Goal: Task Accomplishment & Management: Manage account settings

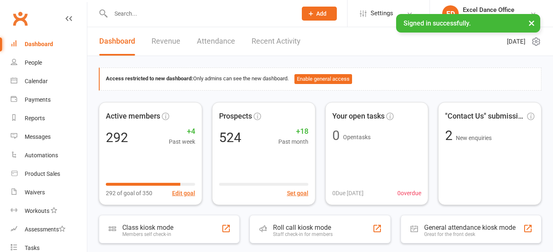
click at [154, 15] on input "text" at bounding box center [199, 14] width 183 height 12
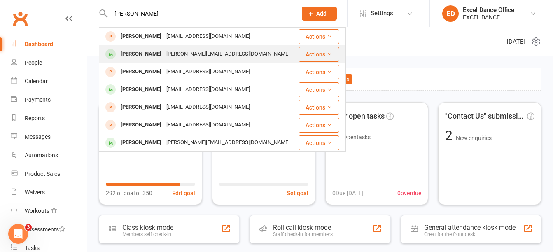
type input "[PERSON_NAME]"
click at [164, 53] on div "[PERSON_NAME][EMAIL_ADDRESS][DOMAIN_NAME]" at bounding box center [228, 54] width 128 height 12
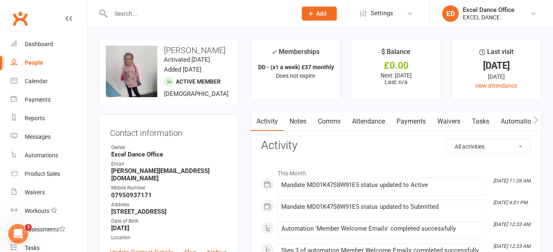
click at [166, 13] on input "text" at bounding box center [199, 14] width 183 height 12
click at [176, 12] on input "text" at bounding box center [199, 14] width 183 height 12
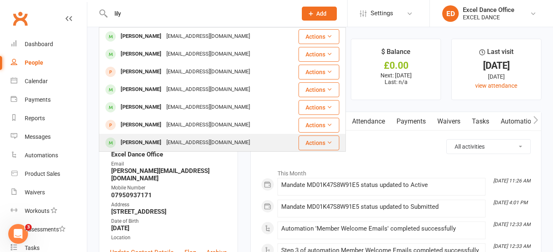
type input "lily"
click at [180, 137] on div "[EMAIL_ADDRESS][DOMAIN_NAME]" at bounding box center [208, 143] width 89 height 12
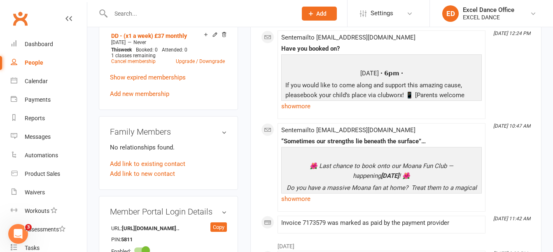
scroll to position [466, 0]
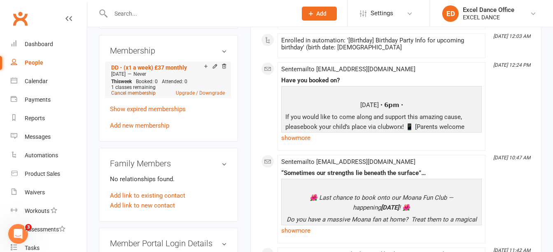
click at [134, 96] on link "Cancel membership" at bounding box center [133, 93] width 44 height 6
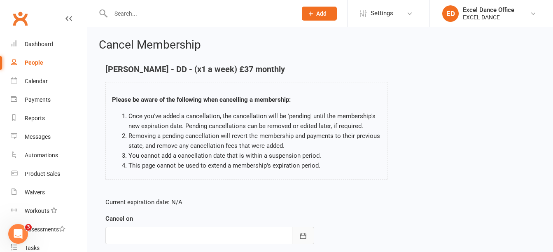
click at [307, 238] on icon "button" at bounding box center [303, 236] width 8 height 8
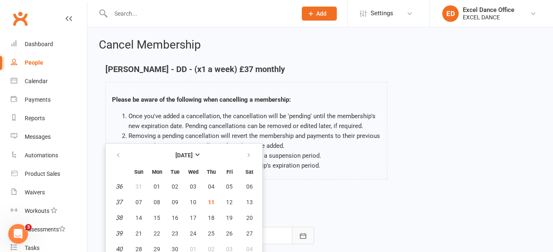
scroll to position [21, 0]
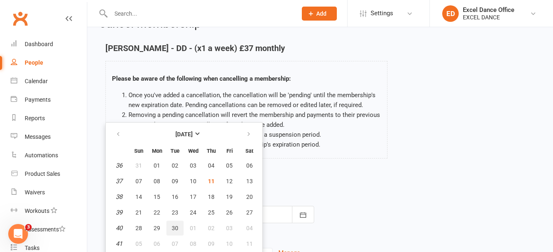
click at [175, 223] on button "30" at bounding box center [174, 228] width 17 height 15
type input "[DATE]"
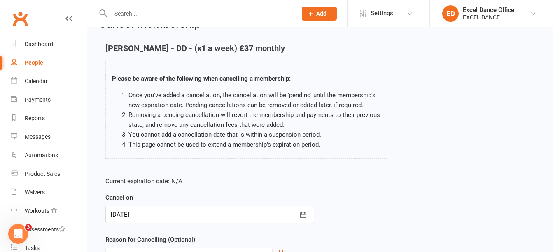
scroll to position [104, 0]
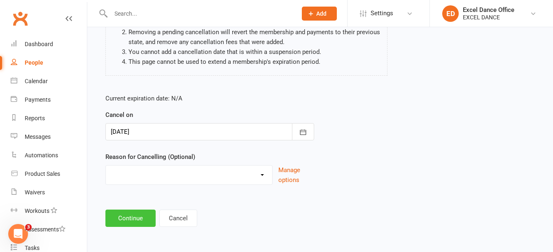
click at [140, 215] on button "Continue" at bounding box center [130, 218] width 50 height 17
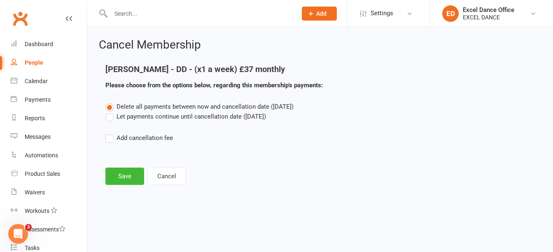
scroll to position [0, 0]
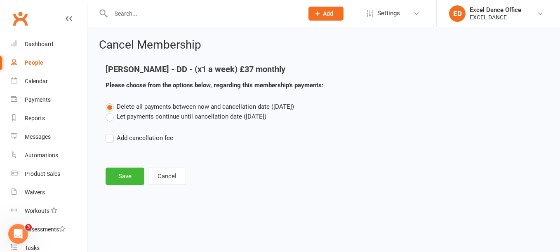
click at [110, 119] on label "Let payments continue until cancellation date ([DATE])" at bounding box center [185, 117] width 161 height 10
click at [110, 112] on input "Let payments continue until cancellation date ([DATE])" at bounding box center [107, 112] width 5 height 0
click at [136, 176] on button "Save" at bounding box center [124, 176] width 39 height 17
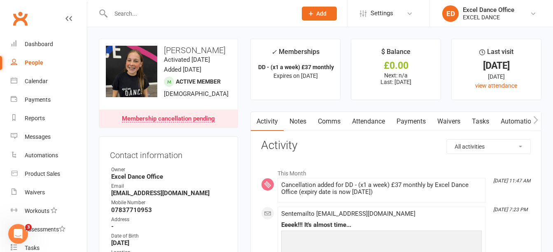
click at [144, 12] on input "text" at bounding box center [199, 14] width 183 height 12
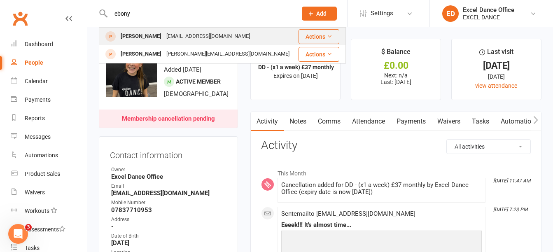
type input "ebony"
click at [164, 36] on div "[EMAIL_ADDRESS][DOMAIN_NAME]" at bounding box center [208, 36] width 89 height 12
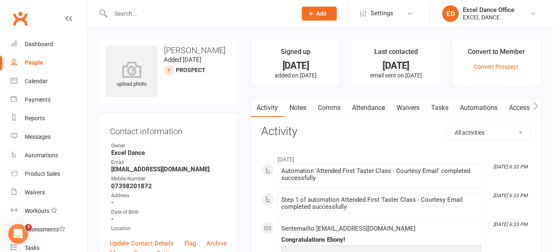
click at [333, 8] on button "Add" at bounding box center [319, 14] width 35 height 14
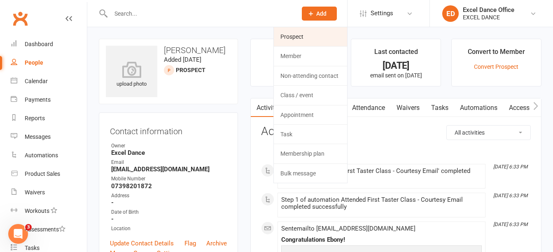
click at [307, 37] on link "Prospect" at bounding box center [310, 36] width 73 height 19
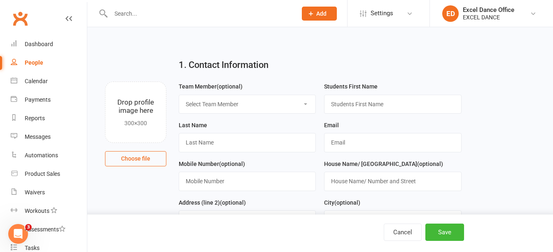
click at [256, 110] on select "Select Team Member Excel Dance Office [PERSON_NAME] Excel Dance [PERSON_NAME] […" at bounding box center [247, 104] width 136 height 18
select select "0"
click at [179, 95] on select "Select Team Member Excel Dance Office [PERSON_NAME] Excel Dance [PERSON_NAME] […" at bounding box center [247, 104] width 136 height 18
click at [405, 101] on input "text" at bounding box center [392, 104] width 137 height 19
type input "Ebony"
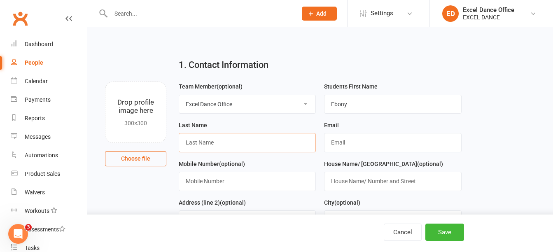
click at [252, 139] on input "text" at bounding box center [247, 142] width 137 height 19
type input "Birkhead"
click at [382, 126] on div "Email" at bounding box center [392, 136] width 137 height 32
click at [379, 136] on input "text" at bounding box center [392, 142] width 137 height 19
type input "[EMAIL_ADDRESS][DOMAIN_NAME]"
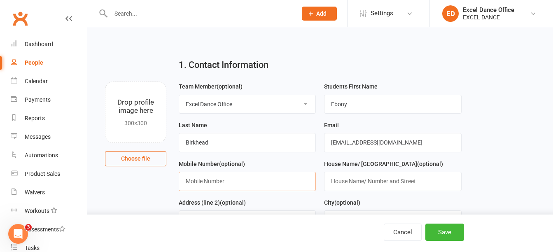
click at [274, 179] on input "text" at bounding box center [247, 181] width 137 height 19
type input "07713377369"
click at [405, 180] on input "text" at bounding box center [392, 181] width 137 height 19
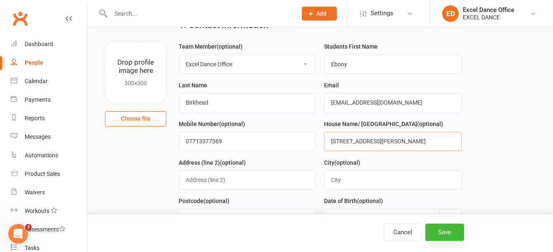
scroll to position [54, 0]
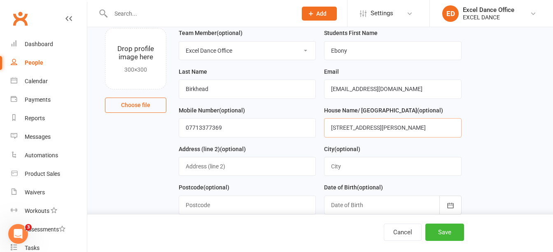
type input "[STREET_ADDRESS][PERSON_NAME]"
click at [259, 203] on input "text" at bounding box center [247, 205] width 137 height 19
type input "S21 IDL"
click at [452, 202] on button "button" at bounding box center [451, 205] width 22 height 19
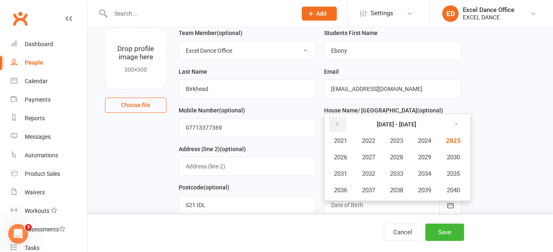
click at [344, 126] on button "button" at bounding box center [338, 124] width 18 height 15
click at [372, 178] on span "2012" at bounding box center [368, 173] width 13 height 7
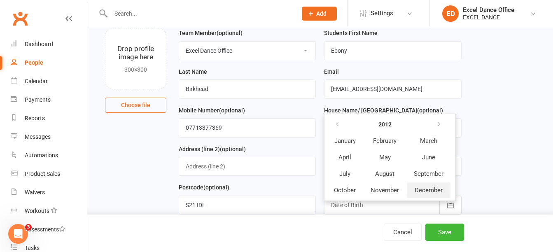
click at [427, 190] on span "December" at bounding box center [429, 190] width 28 height 7
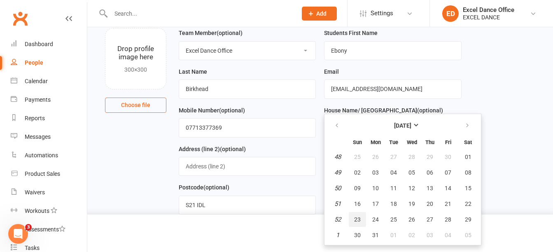
click at [360, 222] on span "23" at bounding box center [357, 219] width 7 height 7
type input "[DATE]"
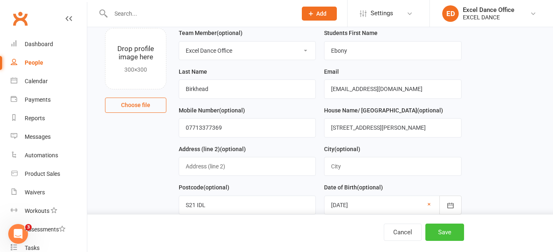
click at [447, 238] on button "Save" at bounding box center [445, 232] width 39 height 17
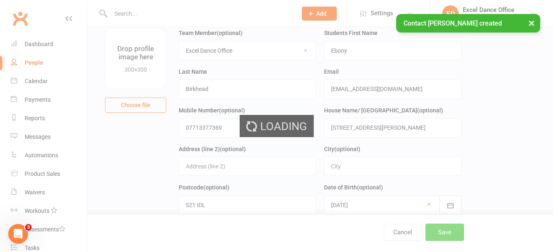
scroll to position [0, 0]
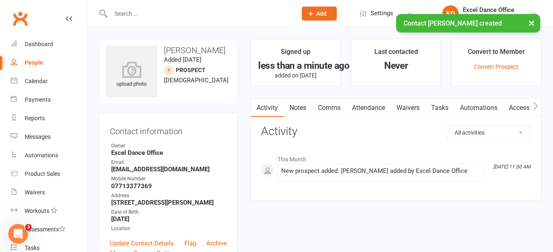
click at [498, 58] on div "Convert to Member" at bounding box center [496, 54] width 57 height 15
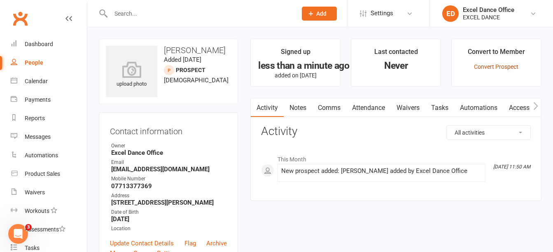
click at [486, 66] on link "Convert Prospect" at bounding box center [496, 66] width 44 height 7
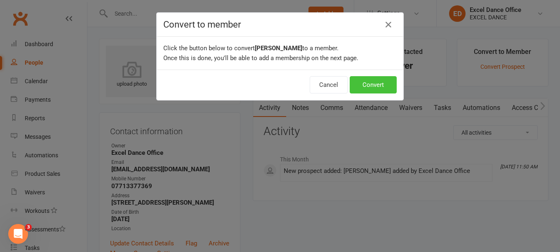
click at [384, 83] on button "Convert" at bounding box center [372, 84] width 47 height 17
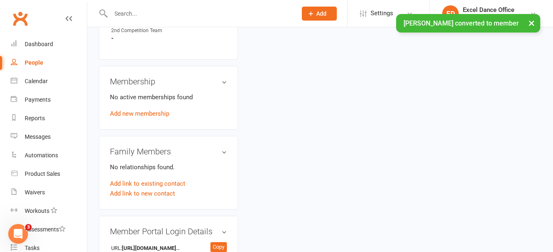
scroll to position [389, 0]
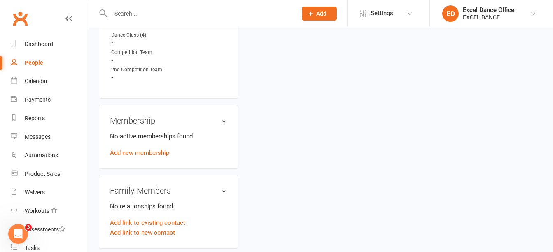
click at [154, 155] on div "No active memberships found Add new membership" at bounding box center [168, 144] width 117 height 26
click at [158, 157] on link "Add new membership" at bounding box center [139, 152] width 59 height 7
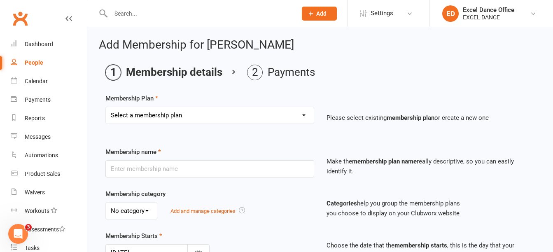
click at [269, 108] on select "Select a membership plan Create new Membership Plan DD - (Dance Tots) £32 month…" at bounding box center [210, 115] width 208 height 16
select select "2"
click at [106, 107] on select "Select a membership plan Create new Membership Plan DD - (Dance Tots) £32 month…" at bounding box center [210, 115] width 208 height 16
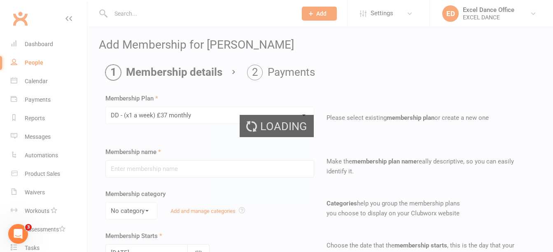
type input "DD - (x1 a week) £37 monthly"
select select "1"
type input "0"
type input "1"
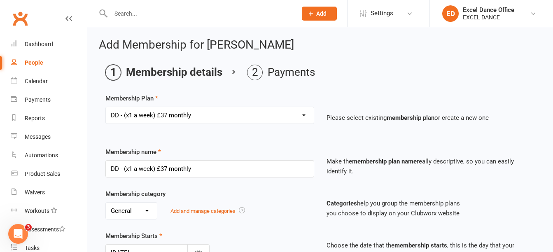
drag, startPoint x: 553, startPoint y: 38, endPoint x: 559, endPoint y: 61, distance: 23.9
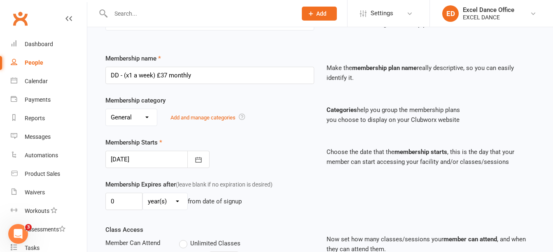
scroll to position [283, 0]
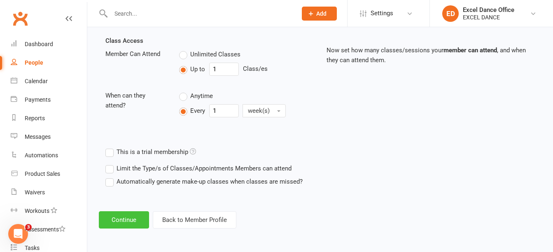
click at [133, 220] on button "Continue" at bounding box center [124, 219] width 50 height 17
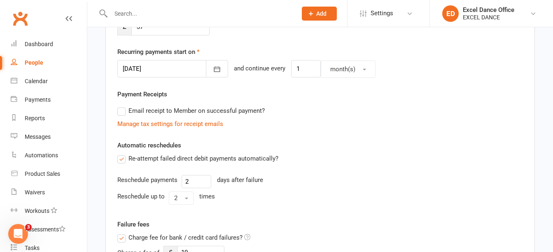
scroll to position [180, 0]
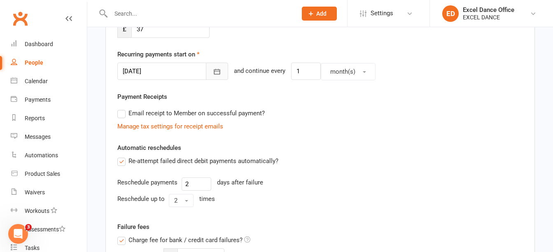
click at [206, 66] on button "button" at bounding box center [217, 71] width 22 height 17
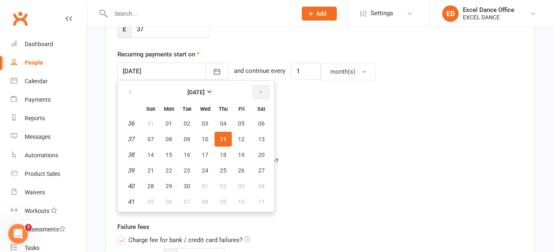
click at [262, 95] on icon "button" at bounding box center [261, 92] width 6 height 7
click at [204, 124] on span "01" at bounding box center [205, 123] width 7 height 7
type input "[DATE]"
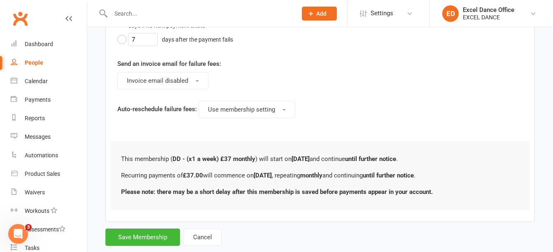
scroll to position [489, 0]
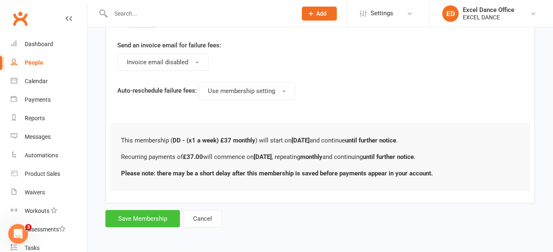
click at [151, 215] on button "Save Membership" at bounding box center [142, 218] width 75 height 17
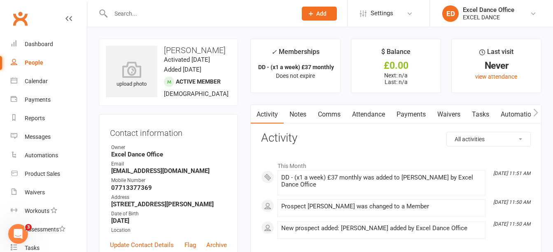
click at [163, 14] on input "text" at bounding box center [199, 14] width 183 height 12
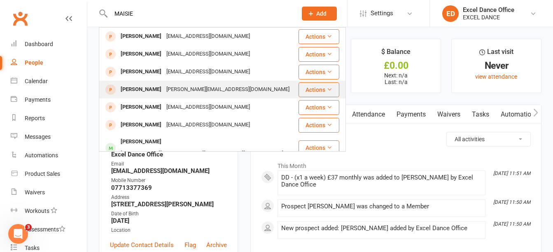
type input "MAISIE"
click at [172, 89] on div "[PERSON_NAME][EMAIL_ADDRESS][DOMAIN_NAME]" at bounding box center [228, 90] width 128 height 12
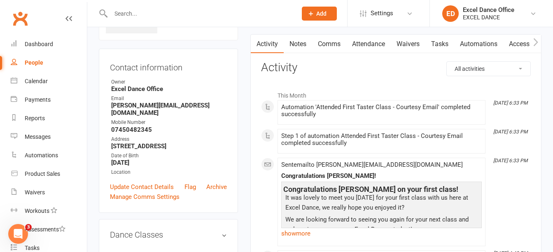
scroll to position [32, 0]
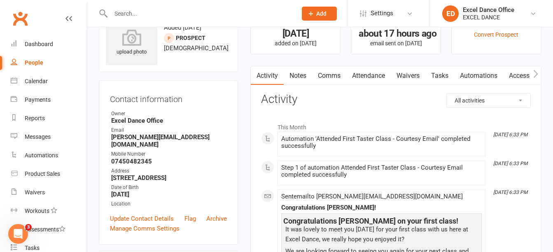
click at [205, 15] on input "text" at bounding box center [199, 14] width 183 height 12
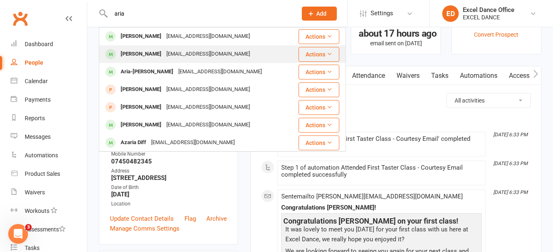
type input "aria"
click at [203, 48] on div "[EMAIL_ADDRESS][DOMAIN_NAME]" at bounding box center [208, 54] width 89 height 12
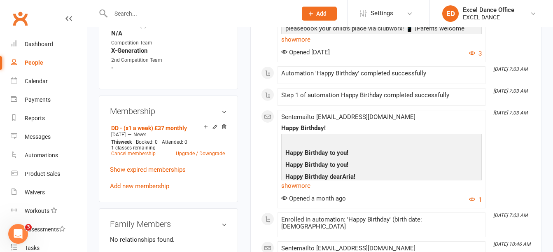
scroll to position [426, 0]
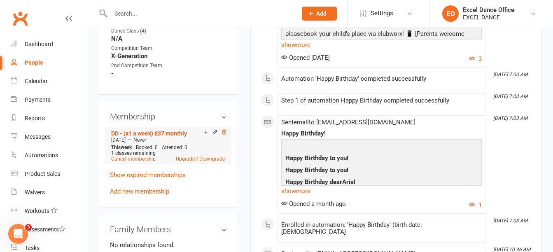
click at [227, 135] on icon at bounding box center [224, 132] width 6 height 6
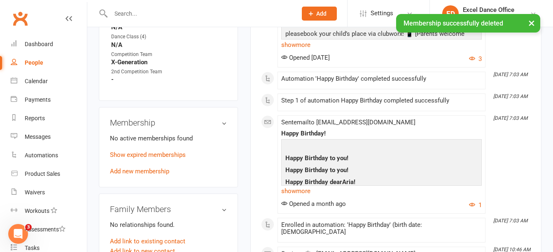
scroll to position [433, 0]
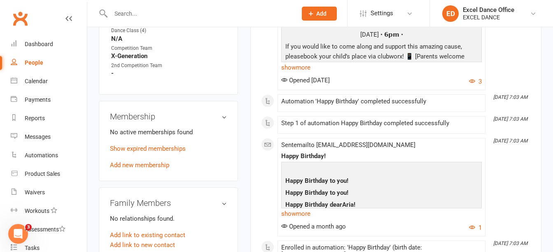
click at [139, 6] on div at bounding box center [195, 13] width 192 height 27
click at [141, 11] on input "text" at bounding box center [199, 14] width 183 height 12
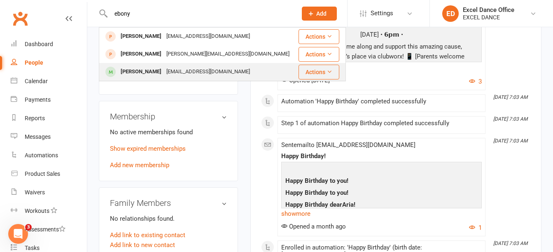
type input "ebony"
click at [170, 68] on div "[EMAIL_ADDRESS][DOMAIN_NAME]" at bounding box center [208, 72] width 89 height 12
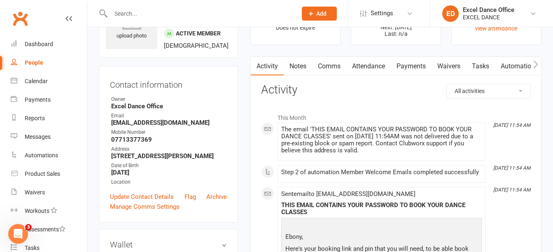
scroll to position [95, 0]
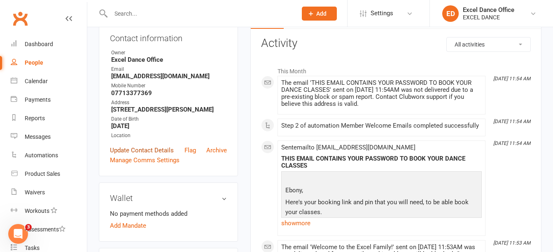
click at [154, 155] on link "Update Contact Details" at bounding box center [142, 150] width 64 height 10
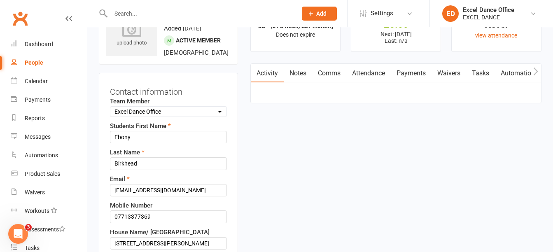
scroll to position [39, 0]
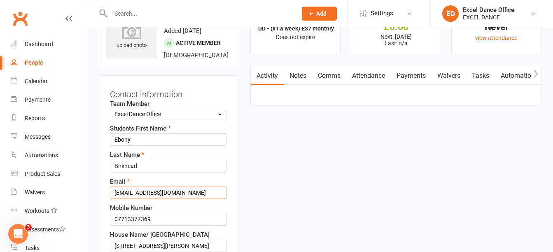
click at [146, 199] on input "[EMAIL_ADDRESS][DOMAIN_NAME]" at bounding box center [168, 193] width 117 height 12
drag, startPoint x: 185, startPoint y: 211, endPoint x: 100, endPoint y: 212, distance: 85.3
click at [100, 212] on div "Contact information Team Member Select Team Member Excel Dance Office [PERSON_N…" at bounding box center [168, 248] width 139 height 346
type input "[EMAIL_ADDRESS][DOMAIN_NAME]"
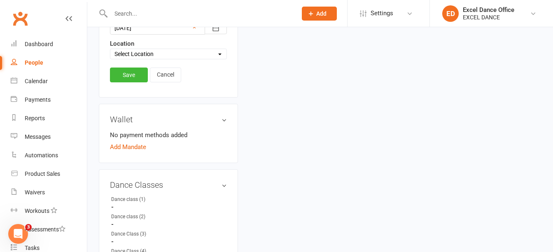
scroll to position [356, 0]
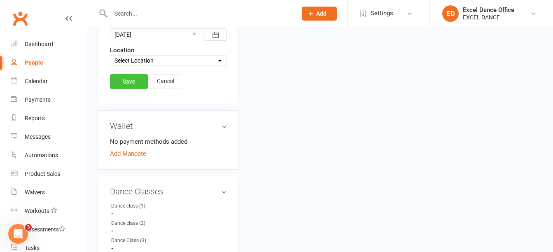
click at [126, 89] on link "Save" at bounding box center [129, 81] width 38 height 15
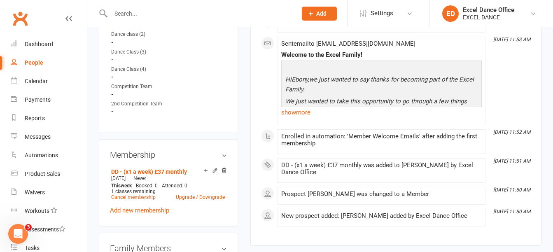
click at [150, 8] on input "text" at bounding box center [199, 14] width 183 height 12
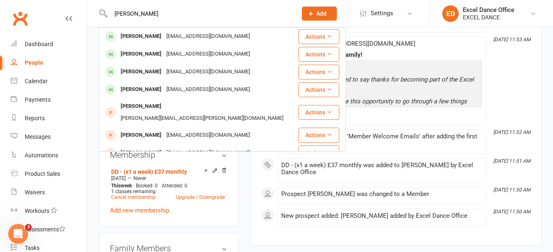
type input "[PERSON_NAME]"
